Goal: Information Seeking & Learning: Find contact information

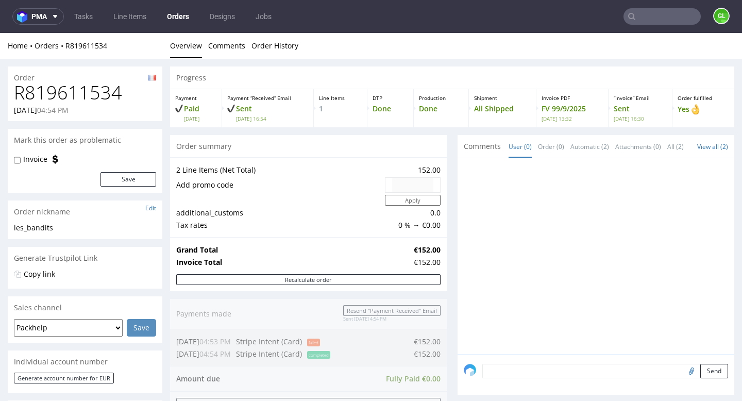
click at [637, 25] on nav "pma Tasks Line Items Orders Designs Jobs GL" at bounding box center [371, 16] width 742 height 33
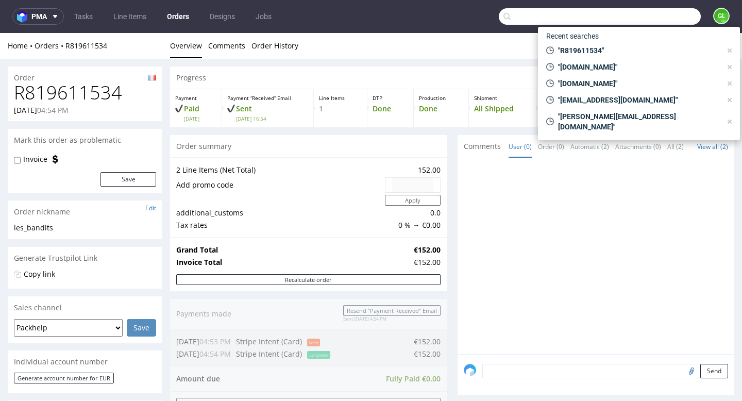
click at [641, 15] on input "text" at bounding box center [600, 16] width 202 height 16
paste input "R147833346"
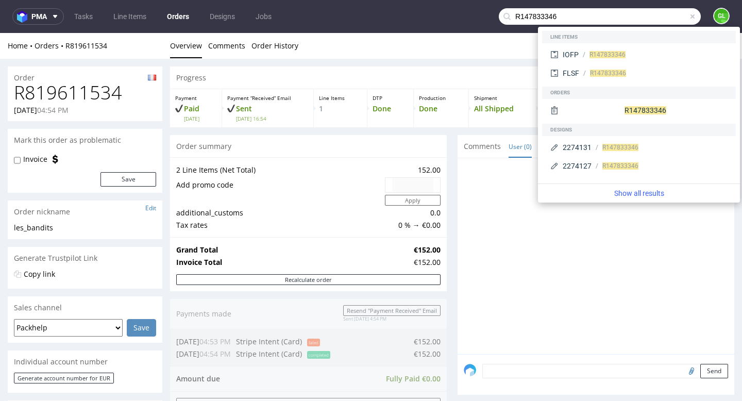
type input "R147833346"
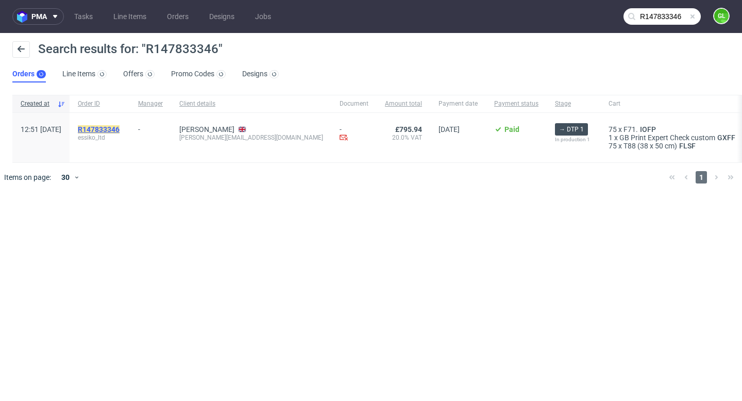
click at [120, 128] on mark "R147833346" at bounding box center [99, 129] width 42 height 8
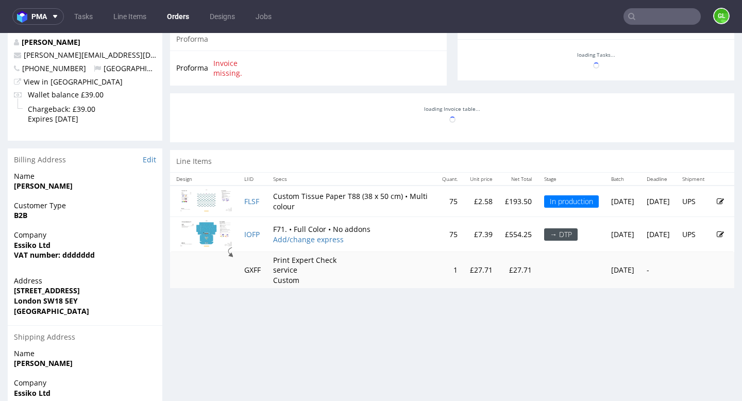
scroll to position [386, 0]
click at [251, 233] on link "IOFP" at bounding box center [251, 235] width 15 height 10
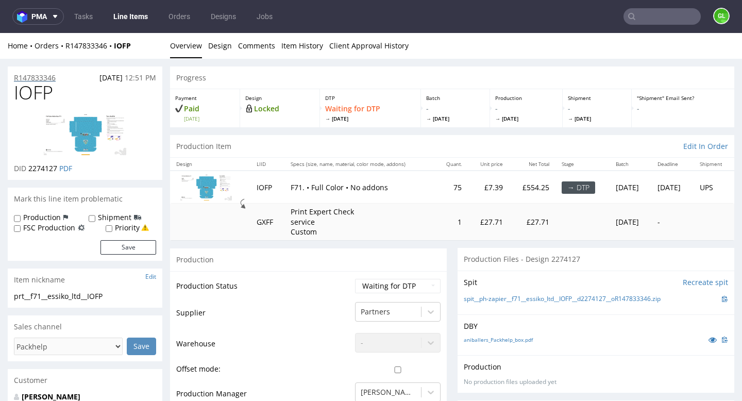
click at [41, 76] on p "R147833346" at bounding box center [35, 78] width 42 height 10
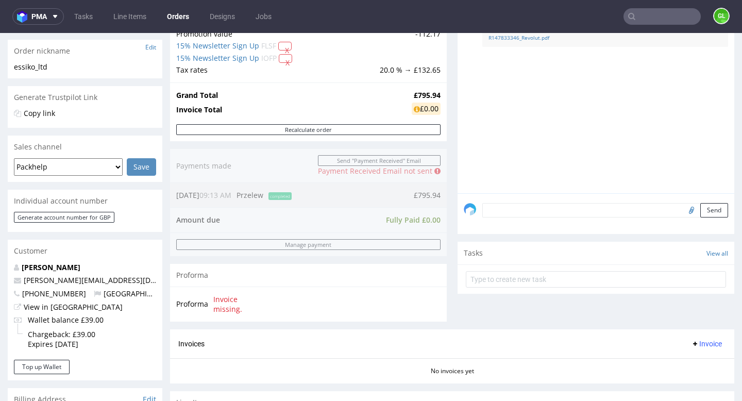
scroll to position [410, 0]
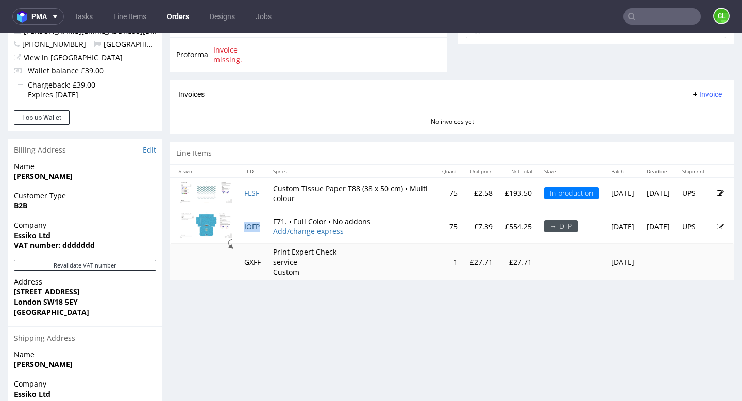
click at [248, 228] on link "IOFP" at bounding box center [251, 227] width 15 height 10
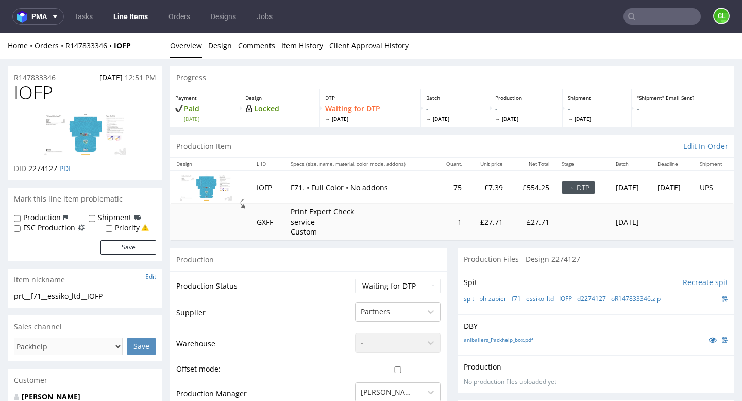
click at [53, 78] on p "R147833346" at bounding box center [35, 78] width 42 height 10
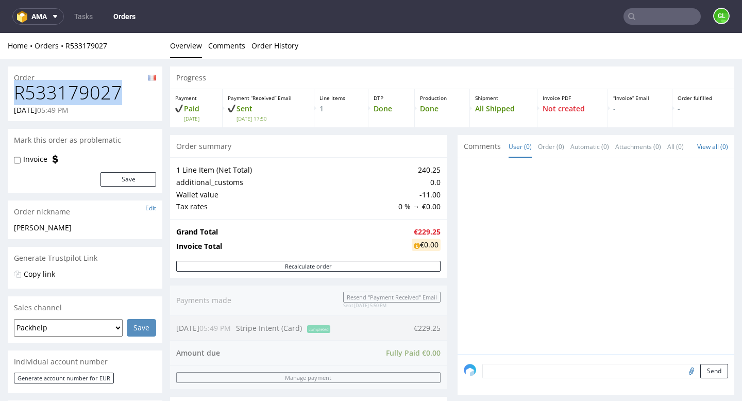
drag, startPoint x: 122, startPoint y: 93, endPoint x: 14, endPoint y: 90, distance: 107.3
click at [14, 90] on h1 "R533179027" at bounding box center [85, 92] width 142 height 21
copy h1 "R533179027"
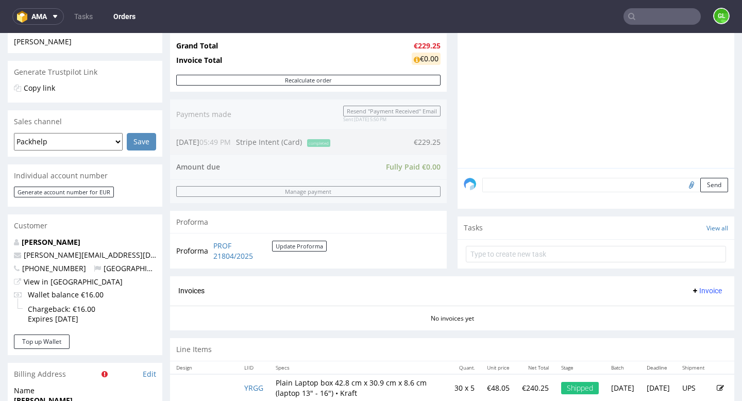
scroll to position [189, 0]
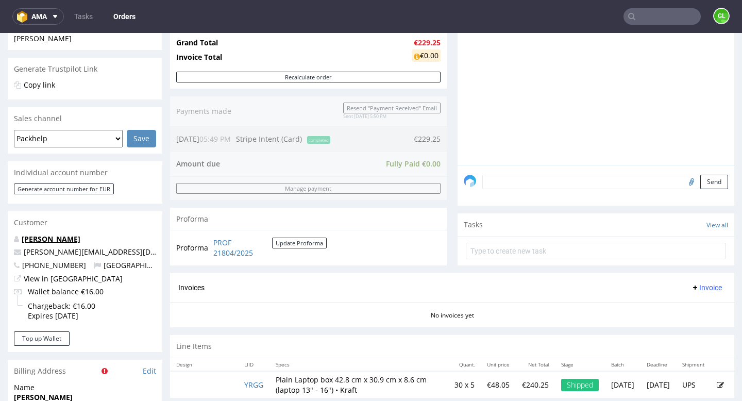
drag, startPoint x: 111, startPoint y: 243, endPoint x: 23, endPoint y: 242, distance: 88.7
click at [23, 242] on p "Alexandre Thieblemont" at bounding box center [85, 239] width 142 height 10
copy link "Alexandre Thieblemont"
drag, startPoint x: 145, startPoint y: 254, endPoint x: 23, endPoint y: 255, distance: 122.2
click at [23, 255] on p "alexandre.thieblemont@beemac.fr" at bounding box center [85, 252] width 142 height 10
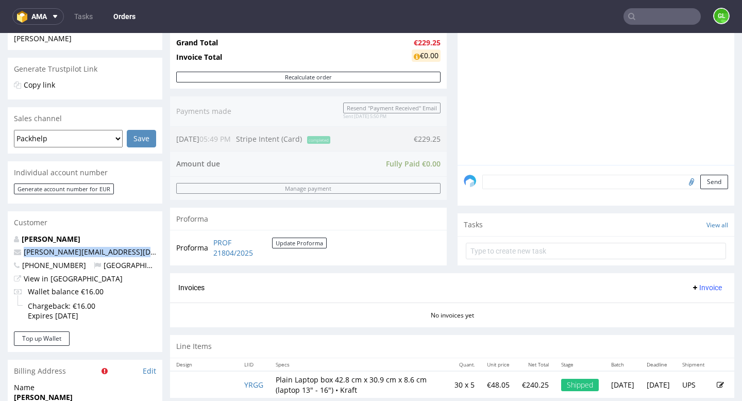
copy link "alexandre.thieblemont@beemac.fr"
